Goal: Feedback & Contribution: Contribute content

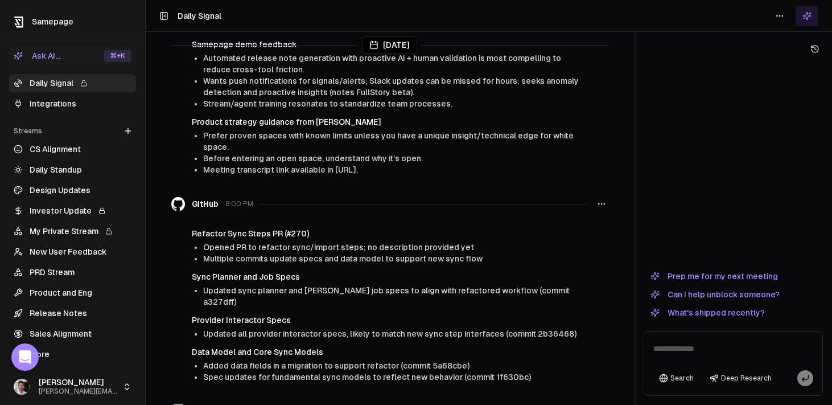
scroll to position [911, 0]
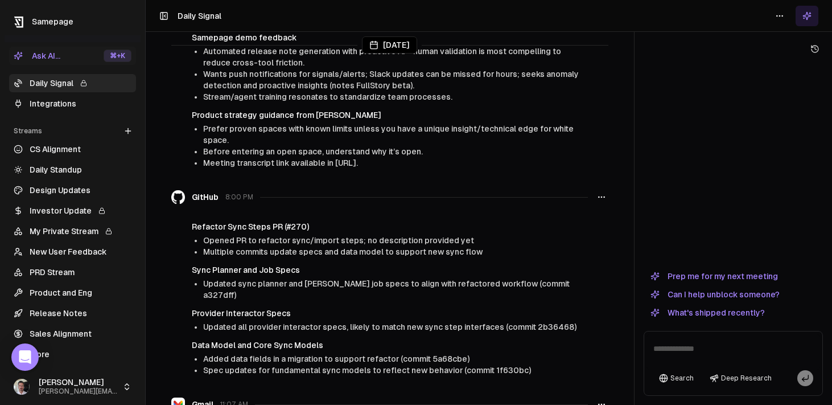
click at [739, 313] on button "What's shipped recently?" at bounding box center [708, 313] width 128 height 14
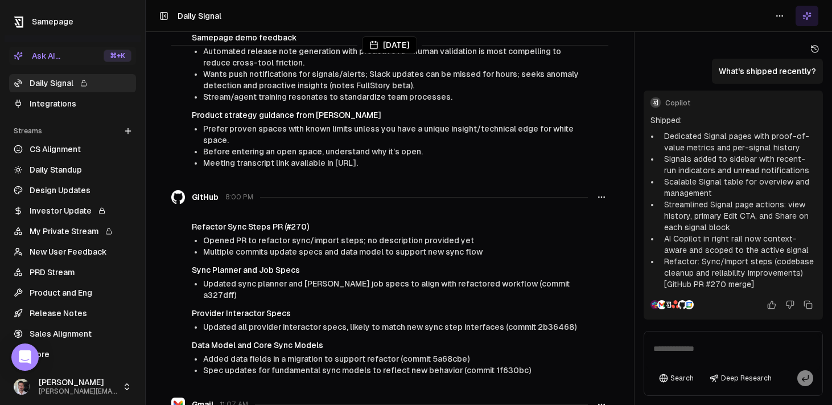
click at [63, 315] on link "Release Notes" at bounding box center [72, 313] width 127 height 18
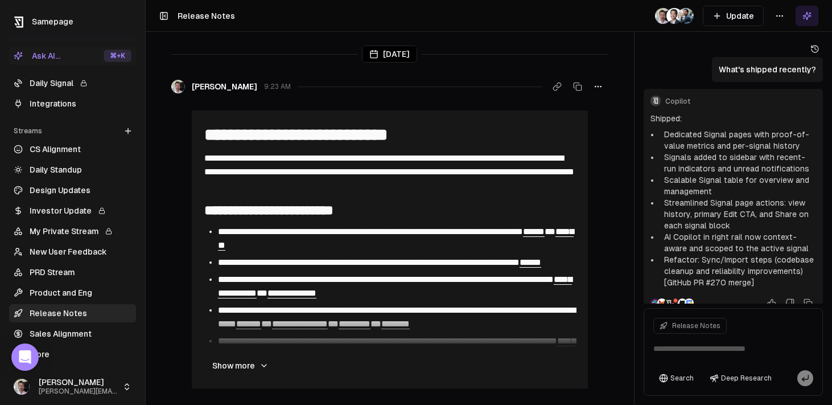
click at [747, 14] on button "Update" at bounding box center [733, 16] width 61 height 20
click at [732, 18] on button "Update" at bounding box center [733, 16] width 61 height 20
click at [736, 14] on button "Update" at bounding box center [733, 16] width 61 height 20
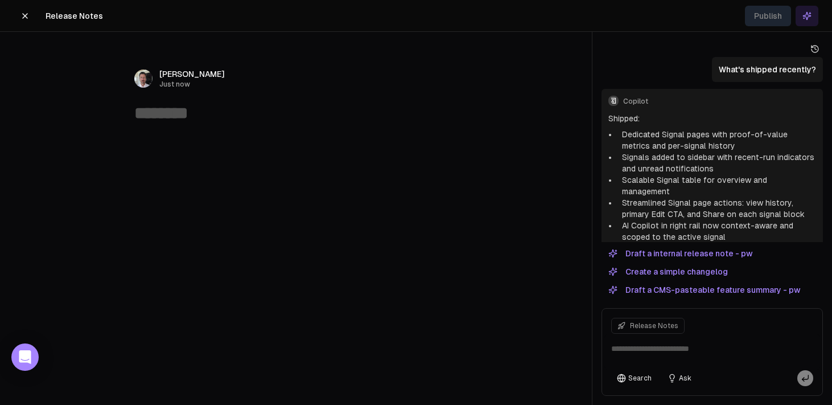
click at [709, 254] on button "Draft a internal release note - pw" at bounding box center [681, 253] width 158 height 14
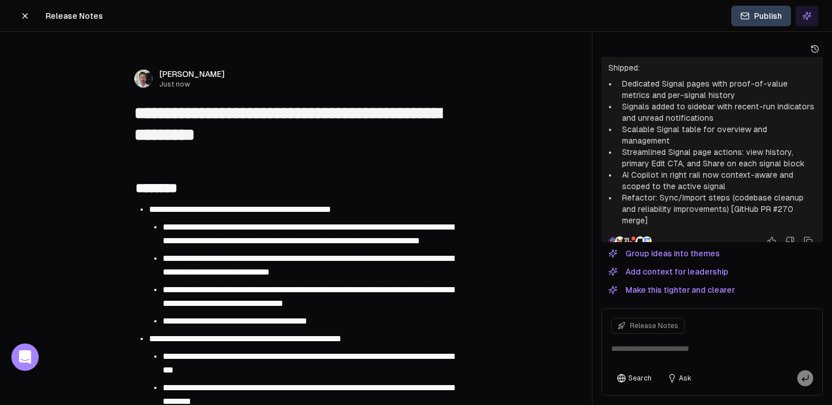
type textarea "**********"
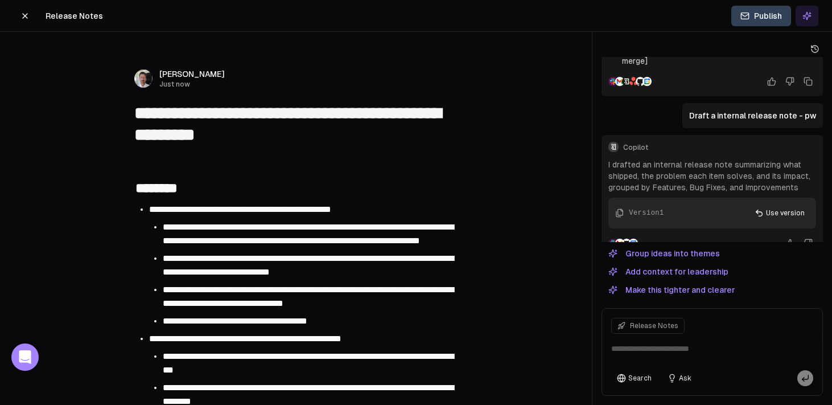
click at [23, 16] on icon at bounding box center [24, 15] width 9 height 9
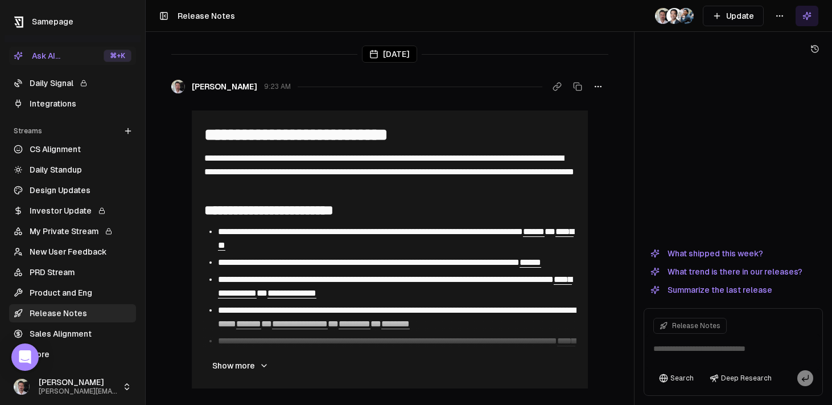
click at [60, 352] on link "More" at bounding box center [72, 354] width 127 height 18
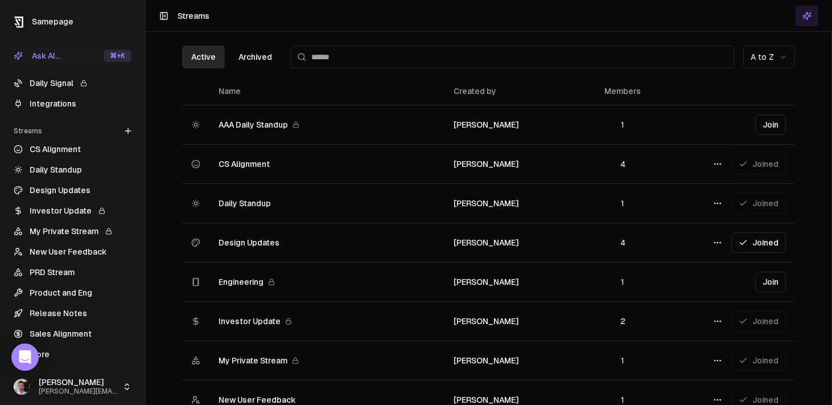
scroll to position [450, 0]
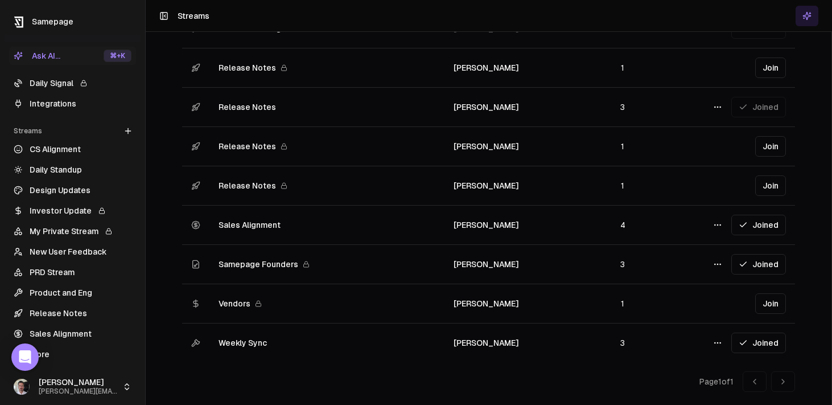
click at [232, 340] on span "Weekly Sync" at bounding box center [243, 342] width 48 height 11
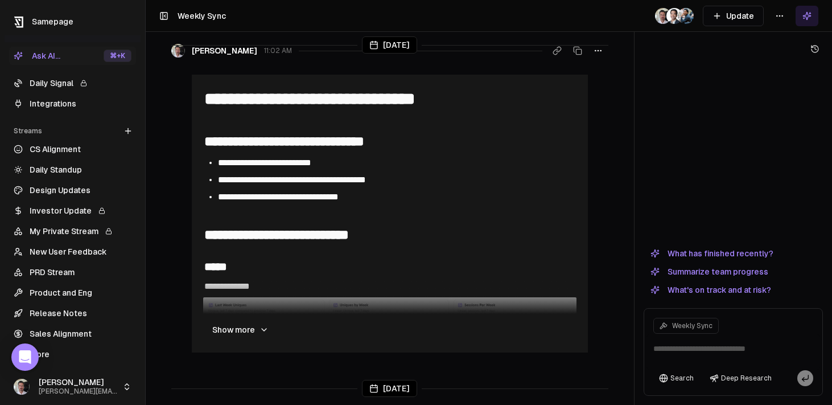
scroll to position [38, 0]
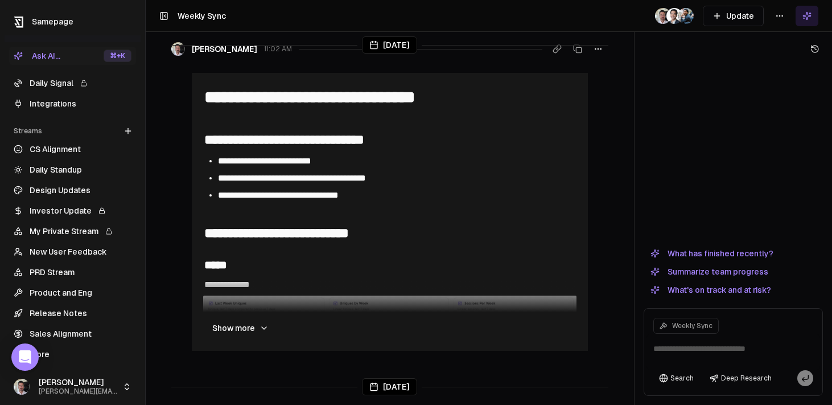
click at [235, 328] on button "Show more" at bounding box center [240, 327] width 75 height 23
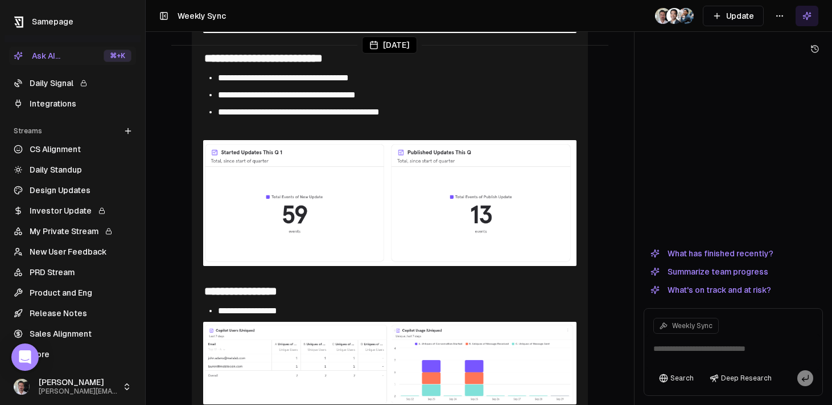
scroll to position [495, 0]
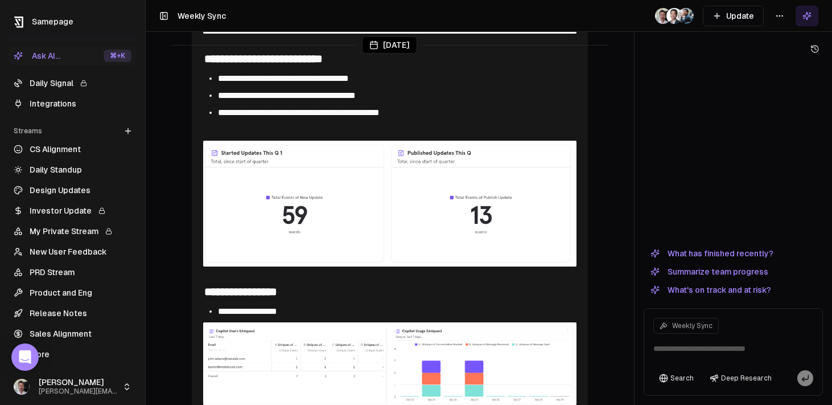
click at [273, 80] on span "**********" at bounding box center [283, 78] width 131 height 9
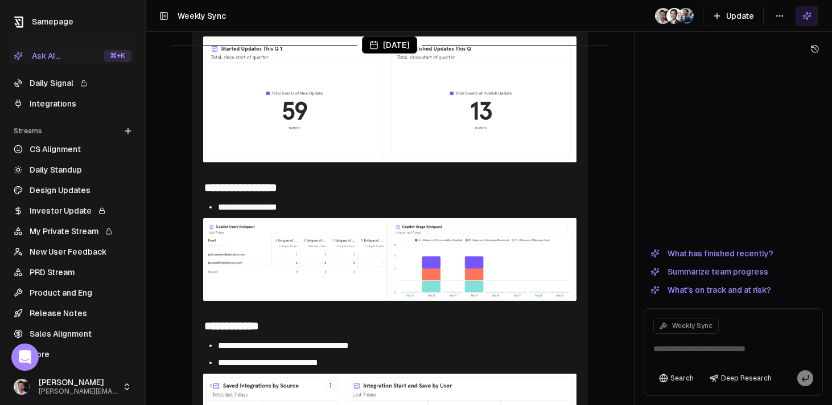
scroll to position [706, 0]
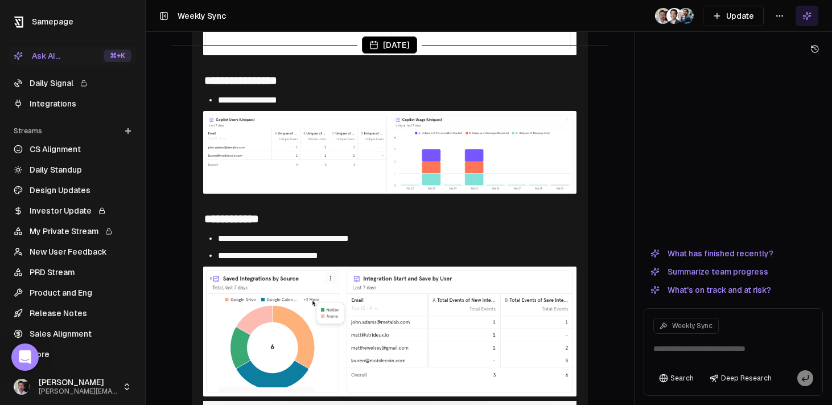
click at [263, 97] on span "**********" at bounding box center [247, 100] width 59 height 9
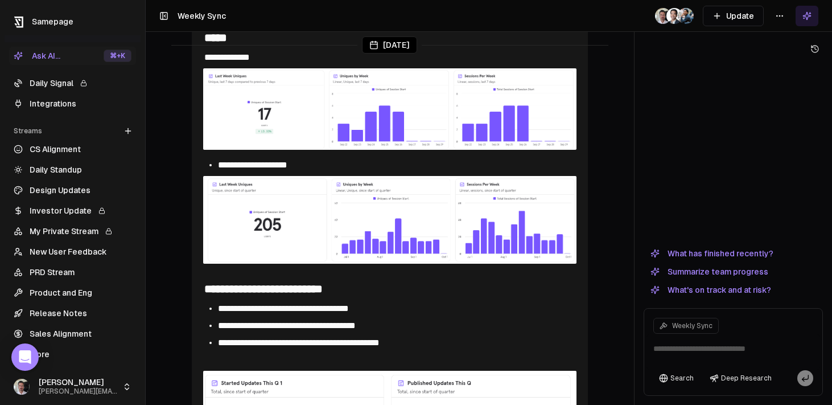
scroll to position [242, 0]
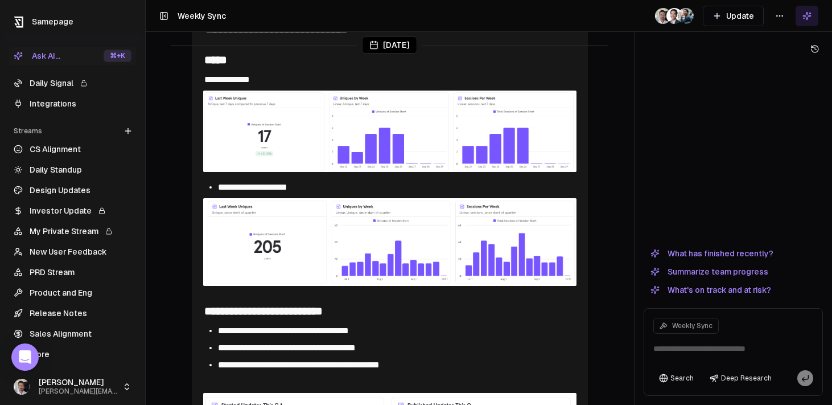
click at [68, 81] on link "Daily Signal" at bounding box center [72, 83] width 127 height 18
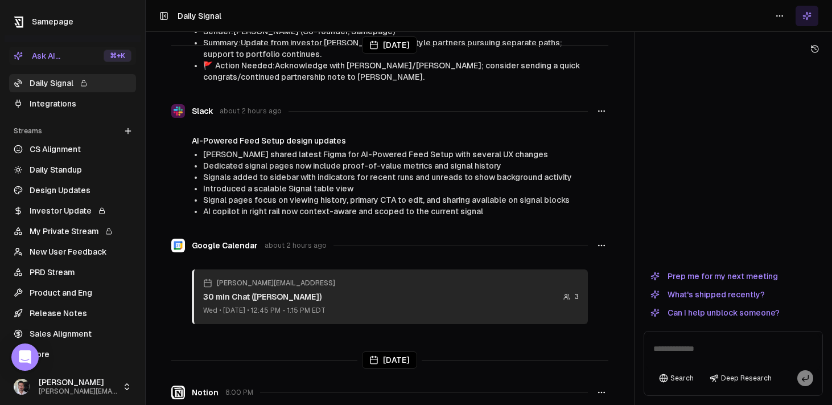
scroll to position [403, 0]
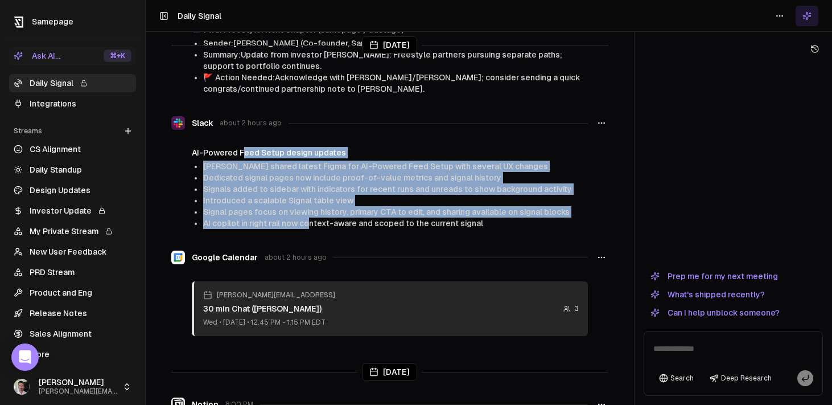
drag, startPoint x: 242, startPoint y: 153, endPoint x: 311, endPoint y: 223, distance: 98.2
click at [311, 223] on div "AI-Powered Feed Setup design updates [PERSON_NAME] shared latest Figma for AI-P…" at bounding box center [390, 188] width 396 height 82
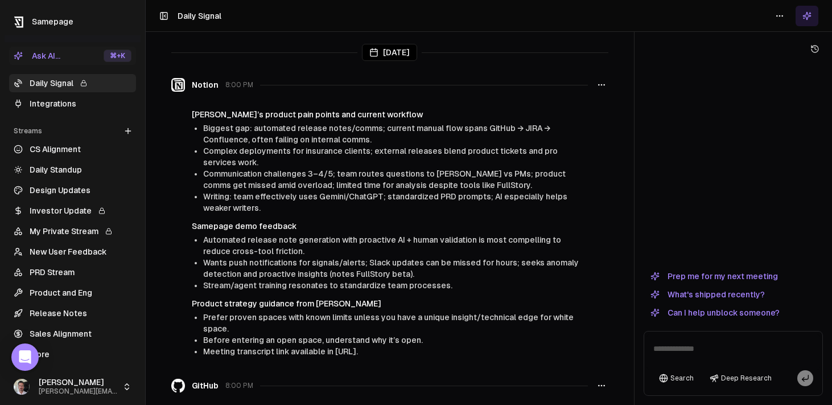
scroll to position [735, 0]
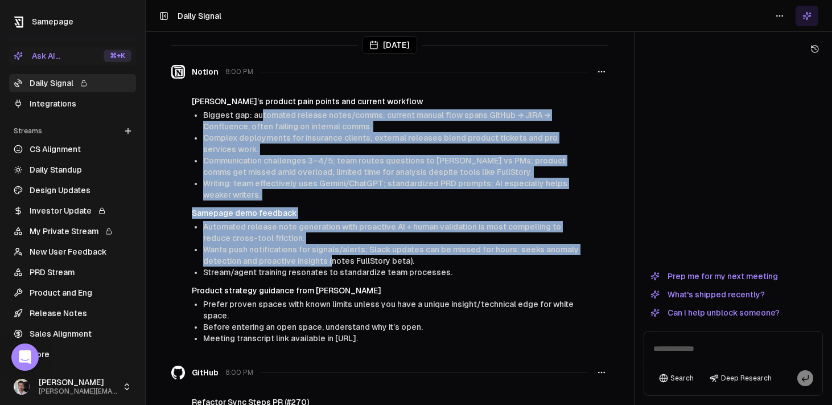
drag, startPoint x: 262, startPoint y: 112, endPoint x: 329, endPoint y: 262, distance: 164.6
click at [329, 262] on div "[PERSON_NAME]’s product pain points and current workflow Biggest gap: automated…" at bounding box center [389, 220] width 437 height 248
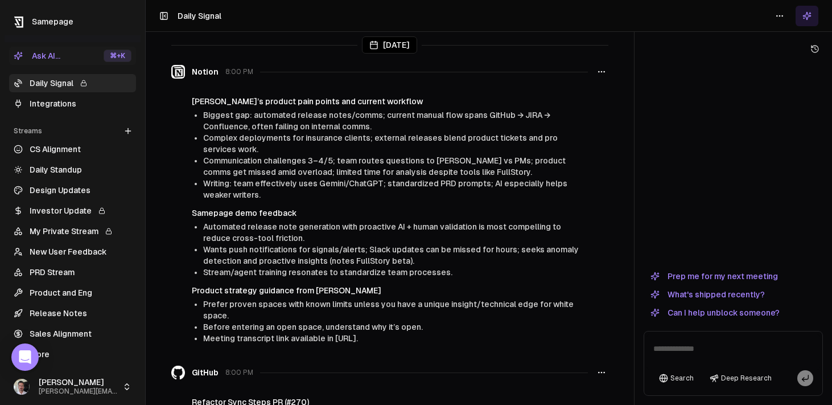
click at [348, 301] on span "Prefer proven spaces with known limits unless you have a unique insight/technic…" at bounding box center [388, 309] width 370 height 20
click at [55, 353] on link "More" at bounding box center [72, 354] width 127 height 18
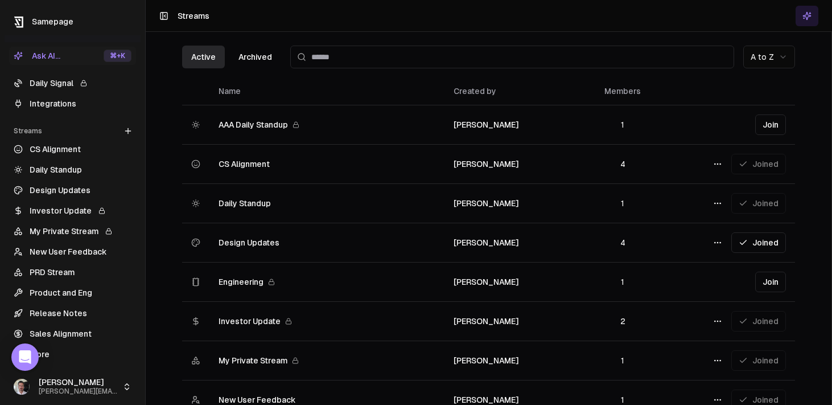
scroll to position [450, 0]
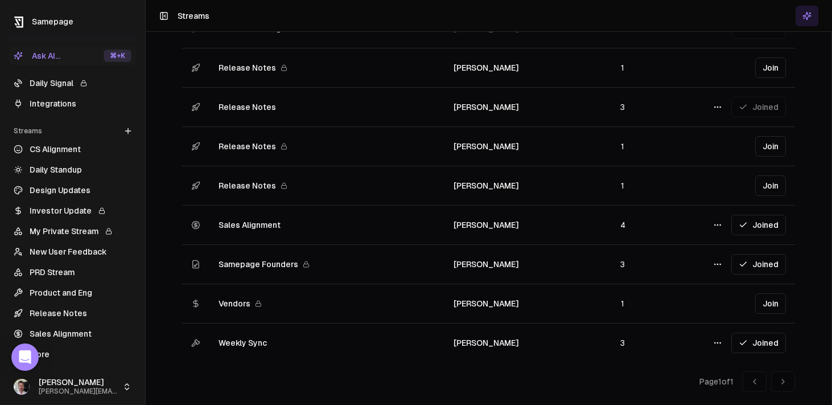
click at [248, 348] on td "Weekly Sync" at bounding box center [326, 342] width 235 height 39
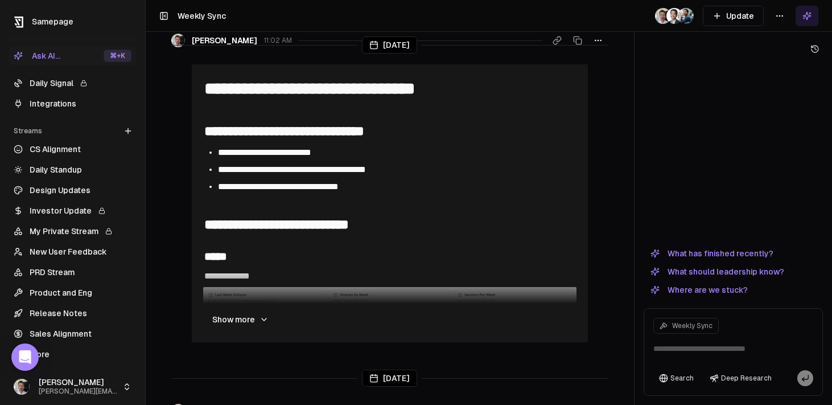
scroll to position [55, 0]
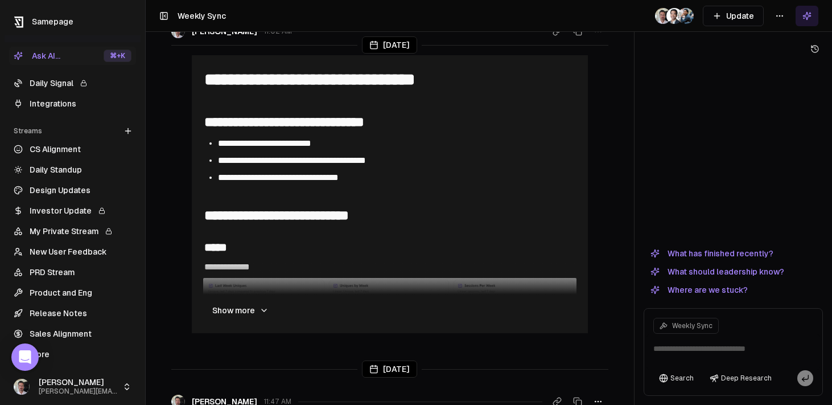
click at [250, 304] on button "Show more" at bounding box center [240, 310] width 75 height 23
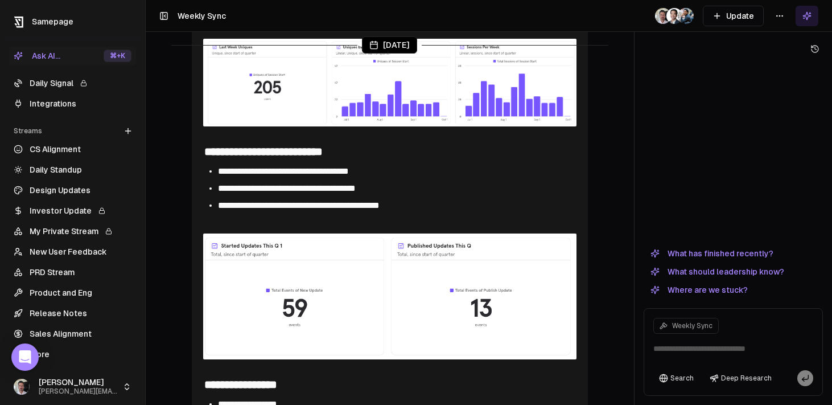
scroll to position [408, 0]
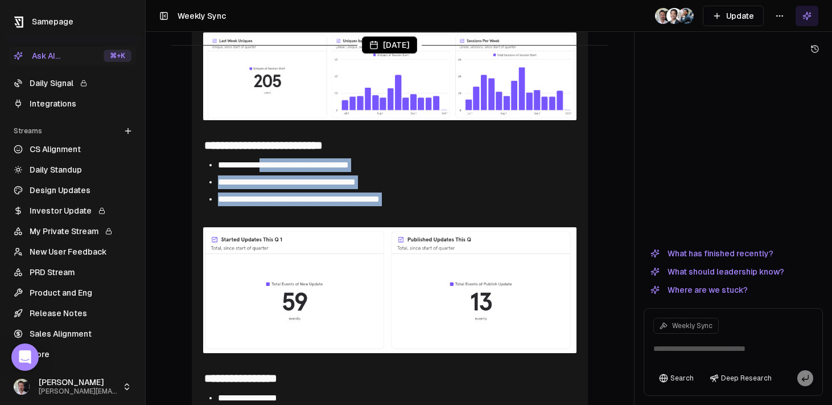
drag, startPoint x: 271, startPoint y: 167, endPoint x: 295, endPoint y: 213, distance: 52.7
click at [295, 213] on div "**********" at bounding box center [389, 400] width 373 height 1372
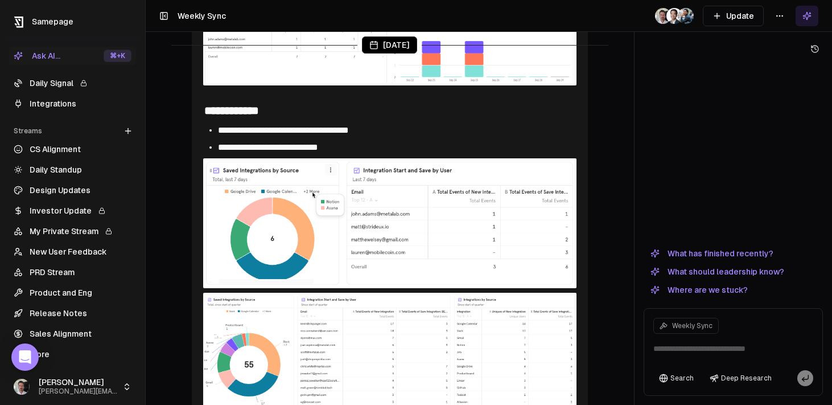
scroll to position [841, 0]
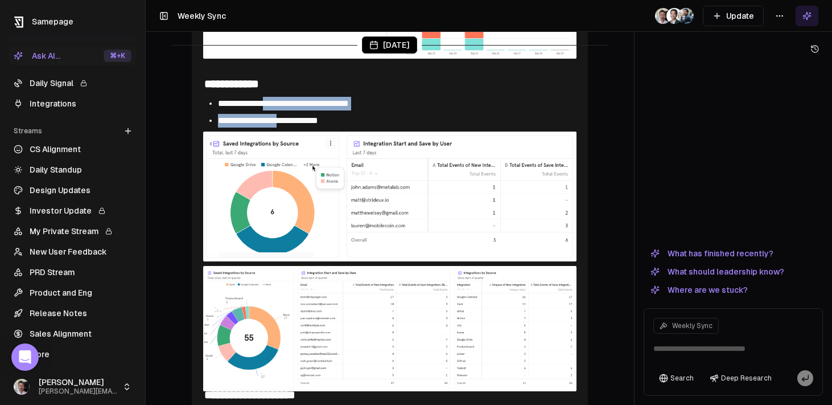
drag, startPoint x: 279, startPoint y: 97, endPoint x: 285, endPoint y: 113, distance: 17.3
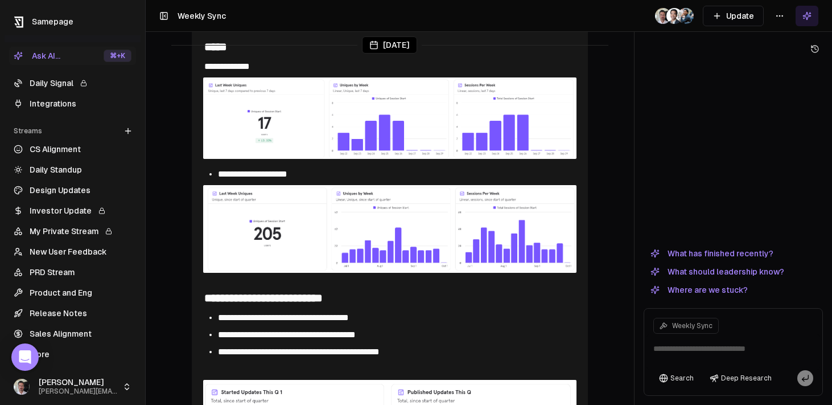
scroll to position [322, 0]
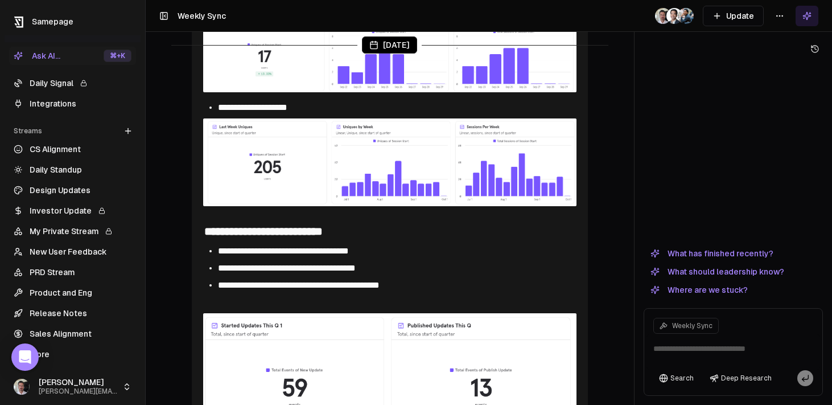
click at [349, 250] on span "**********" at bounding box center [283, 250] width 131 height 9
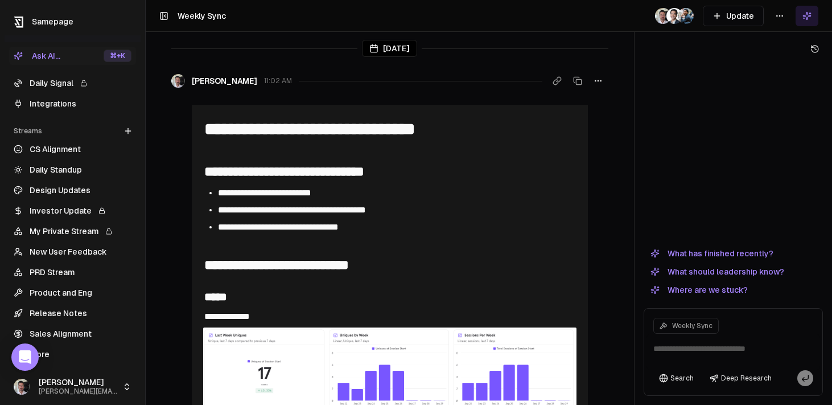
scroll to position [0, 0]
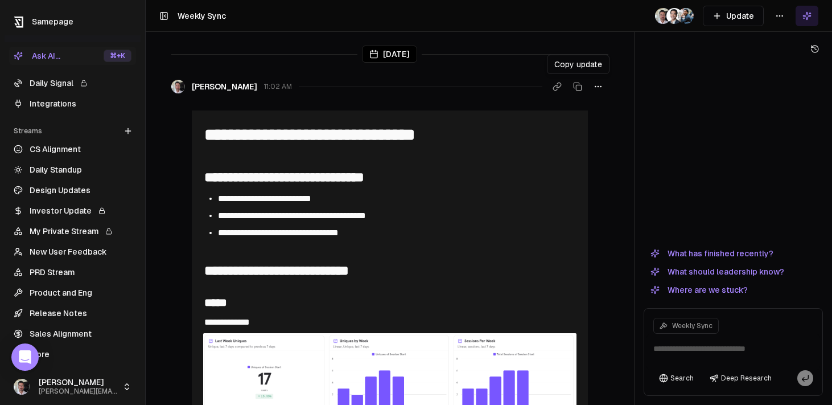
click at [595, 82] on icon "button" at bounding box center [598, 86] width 9 height 9
click at [604, 105] on div "Edit update" at bounding box center [598, 111] width 76 height 18
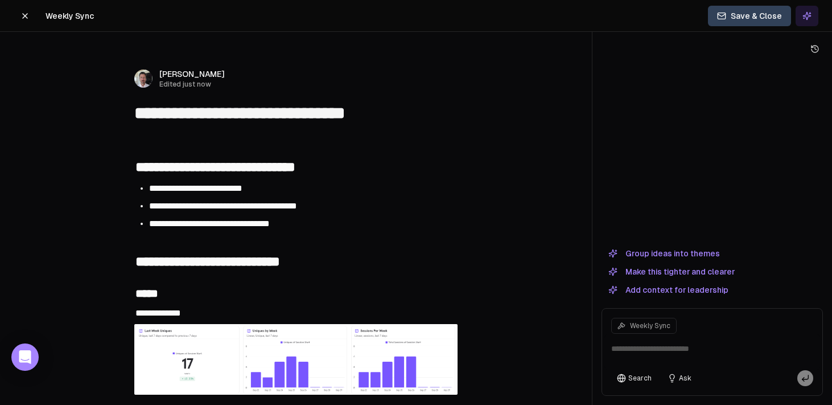
click at [349, 217] on li "**********" at bounding box center [302, 224] width 307 height 14
click at [27, 17] on icon at bounding box center [24, 15] width 9 height 9
